Goal: Complete application form

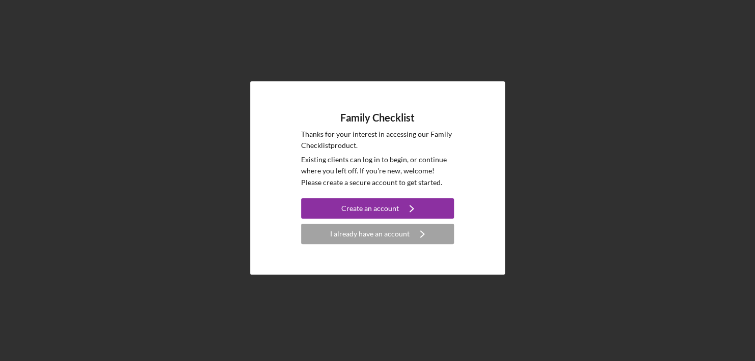
click at [359, 237] on div "I already have an account" at bounding box center [369, 234] width 79 height 20
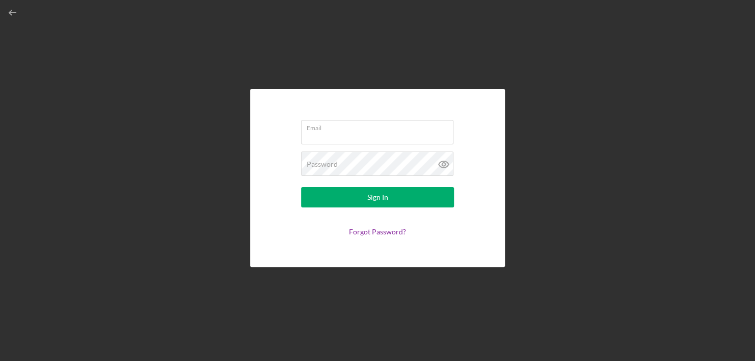
type input "[PERSON_NAME][EMAIL_ADDRESS][DOMAIN_NAME]"
click at [368, 201] on div "Sign In" at bounding box center [377, 197] width 21 height 20
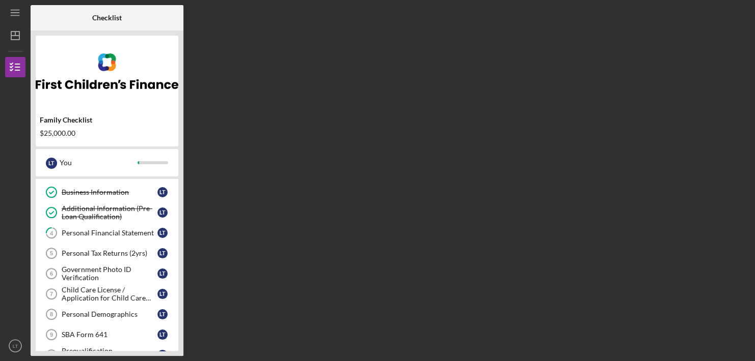
scroll to position [38, 0]
click at [110, 272] on div "Government Photo ID Verification" at bounding box center [110, 274] width 96 height 16
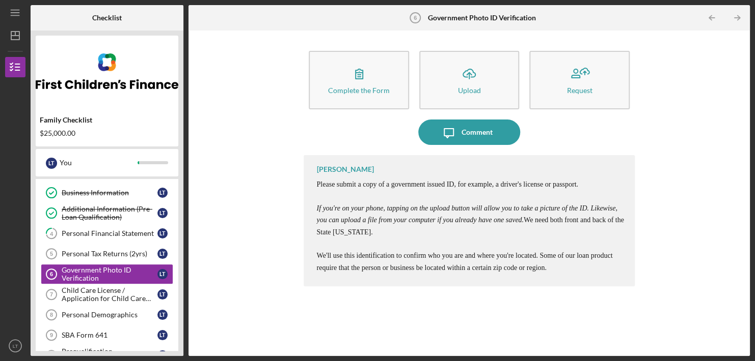
click at [92, 235] on div "Personal Financial Statement" at bounding box center [110, 234] width 96 height 8
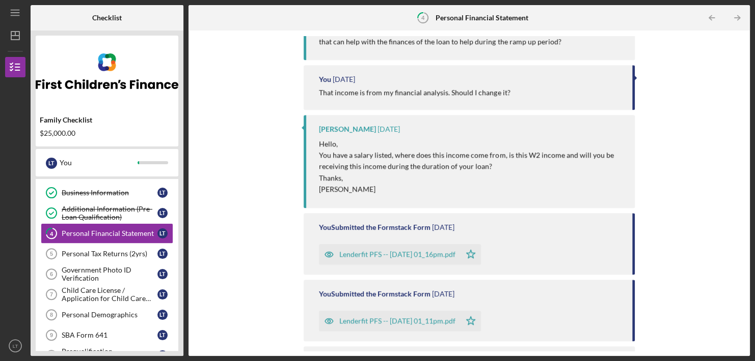
scroll to position [360, 0]
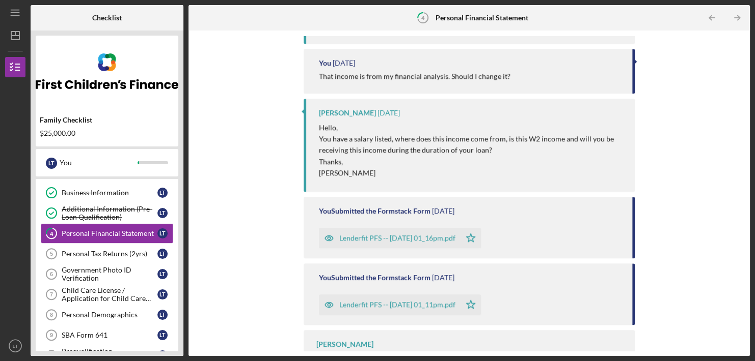
click at [411, 240] on div "Lenderfit PFS -- [DATE] 01_16pm.pdf" at bounding box center [397, 238] width 116 height 8
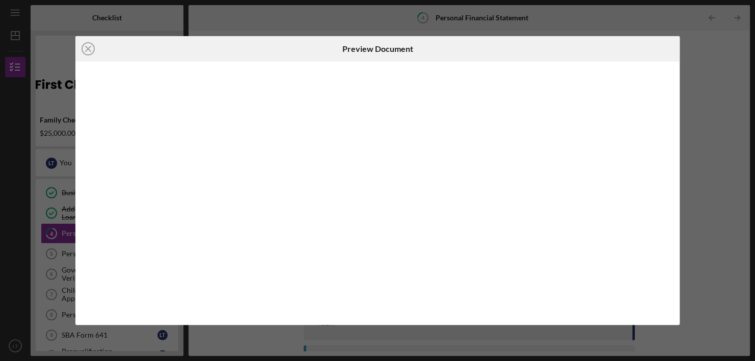
scroll to position [390, 0]
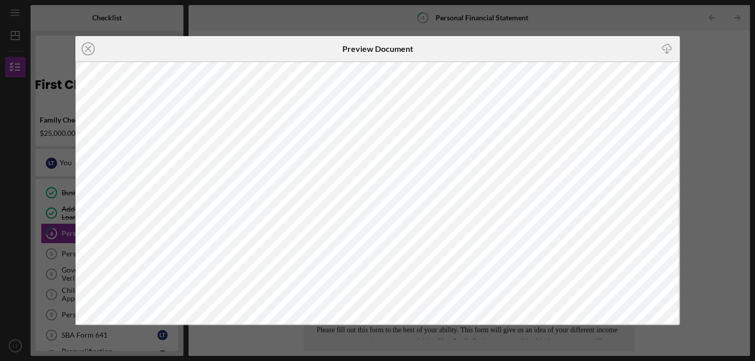
click at [702, 92] on div "Icon/Close Preview Document Icon/Download" at bounding box center [377, 180] width 755 height 361
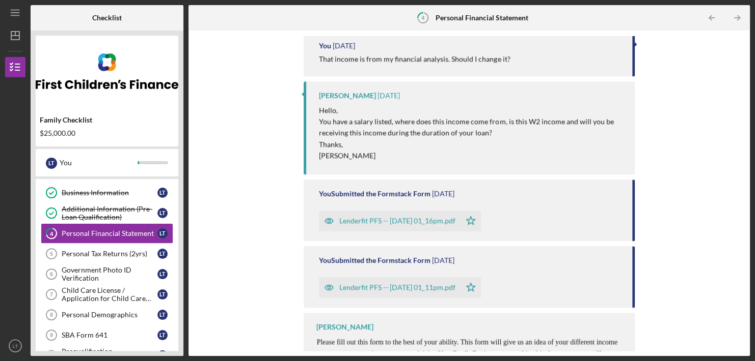
scroll to position [390, 0]
